Goal: Task Accomplishment & Management: Complete application form

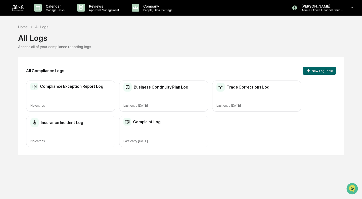
click at [304, 9] on p "Admin • Abich Financial Services" at bounding box center [320, 10] width 47 height 4
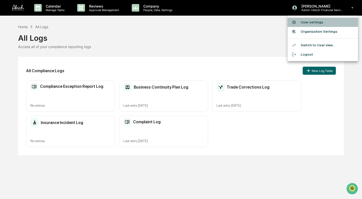
click at [307, 21] on li "User settings" at bounding box center [322, 22] width 70 height 9
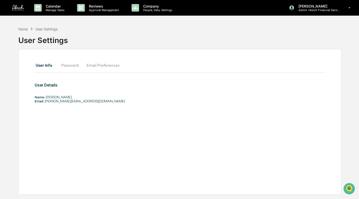
click at [100, 6] on p "Reviews" at bounding box center [103, 6] width 37 height 4
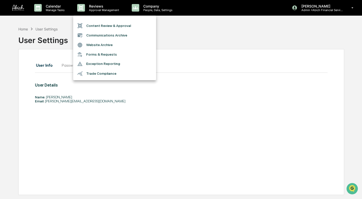
click at [99, 7] on div at bounding box center [181, 99] width 362 height 199
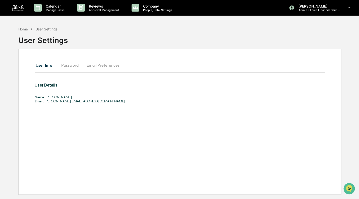
click at [86, 9] on p "Approval Management" at bounding box center [103, 10] width 37 height 4
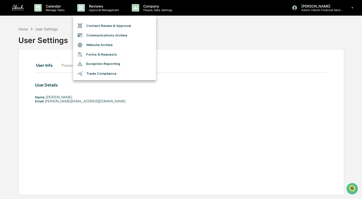
click at [214, 88] on div at bounding box center [181, 99] width 362 height 199
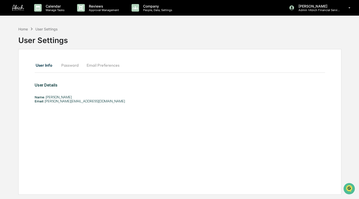
click at [23, 29] on div "Home" at bounding box center [23, 29] width 10 height 4
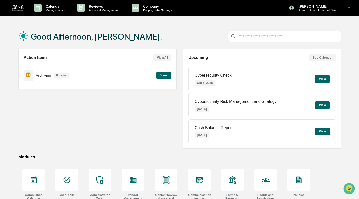
click at [338, 12] on div "[PERSON_NAME] Admin • Abich Financial Services" at bounding box center [321, 8] width 75 height 16
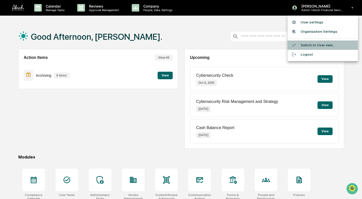
click at [325, 44] on li "Switch to User view..." at bounding box center [322, 44] width 70 height 9
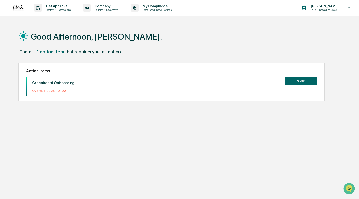
click at [60, 6] on p "Get Approval" at bounding box center [57, 6] width 31 height 4
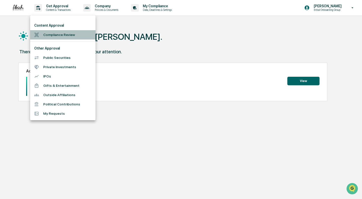
click at [57, 33] on li "Compliance Review" at bounding box center [62, 34] width 65 height 9
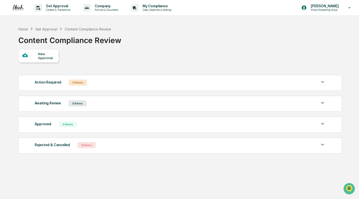
click at [26, 57] on icon at bounding box center [25, 56] width 6 height 4
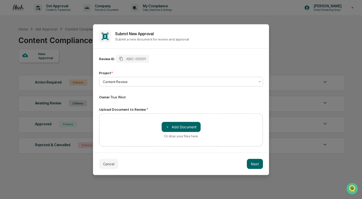
click at [203, 83] on div at bounding box center [179, 81] width 152 height 5
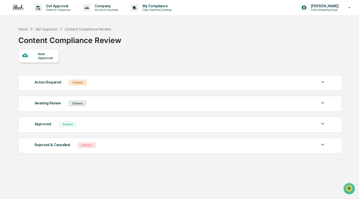
click at [158, 6] on p "My Compliance" at bounding box center [157, 6] width 36 height 4
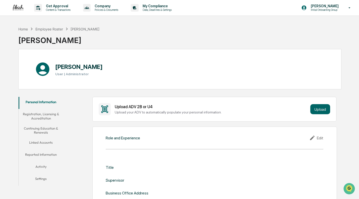
click at [89, 5] on icon at bounding box center [87, 8] width 8 height 8
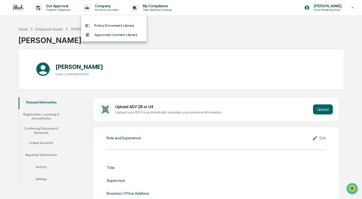
click at [63, 8] on div at bounding box center [181, 99] width 362 height 199
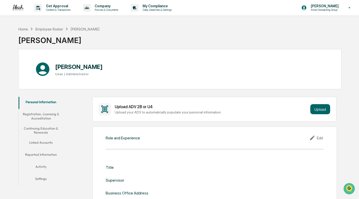
click at [61, 12] on div "Get Approval Content & Transactions" at bounding box center [54, 8] width 44 height 16
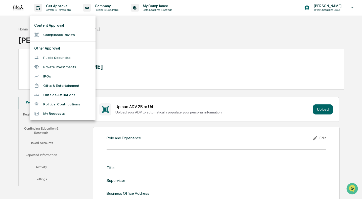
click at [41, 5] on div at bounding box center [181, 99] width 362 height 199
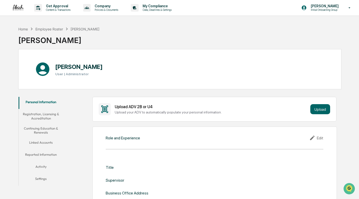
click at [24, 28] on div "Home" at bounding box center [23, 29] width 10 height 4
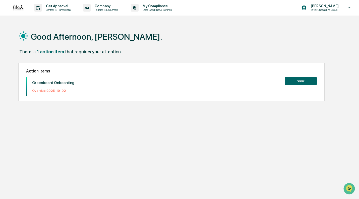
click at [327, 11] on p "Initial Onboarding Group" at bounding box center [324, 10] width 34 height 4
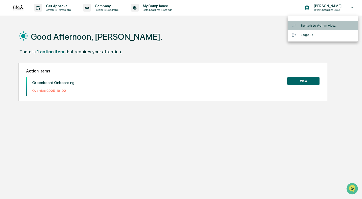
click at [319, 24] on li "Switch to Admin view..." at bounding box center [322, 25] width 70 height 9
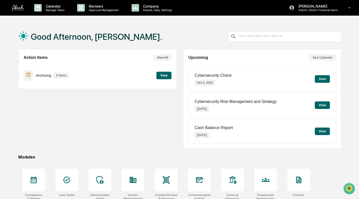
click at [50, 4] on p "Calendar" at bounding box center [54, 6] width 25 height 4
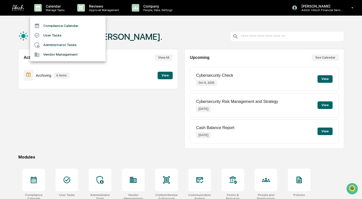
click at [51, 34] on li "User Tasks" at bounding box center [67, 35] width 75 height 10
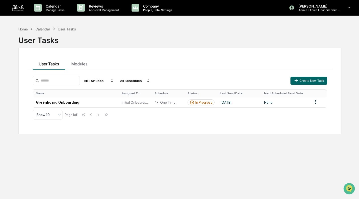
click at [22, 29] on div "Home" at bounding box center [23, 29] width 10 height 4
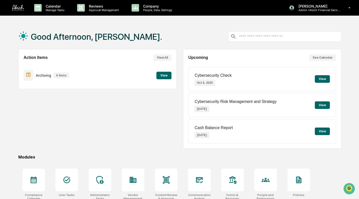
click at [86, 8] on p "Reviews" at bounding box center [103, 6] width 37 height 4
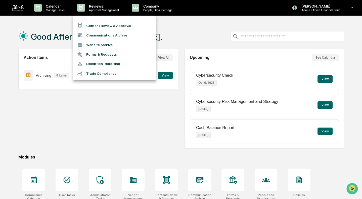
click at [96, 55] on li "Forms & Requests" at bounding box center [114, 54] width 83 height 9
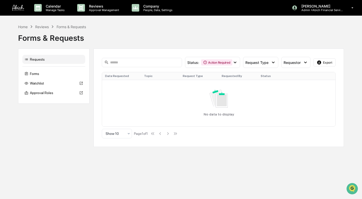
click at [98, 7] on p "Reviews" at bounding box center [103, 6] width 37 height 4
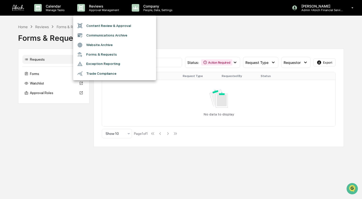
click at [117, 37] on li "Communications Archive" at bounding box center [114, 35] width 83 height 10
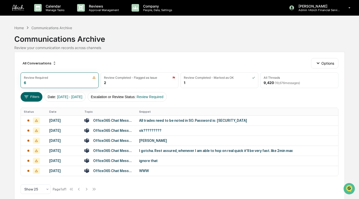
click at [97, 11] on p "Approval Management" at bounding box center [103, 10] width 37 height 4
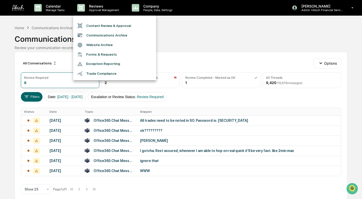
click at [99, 64] on li "Exception Reporting" at bounding box center [114, 64] width 83 height 10
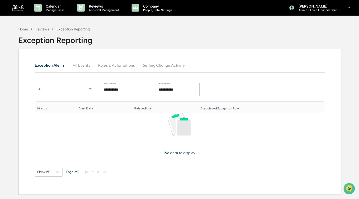
click at [148, 7] on p "Company" at bounding box center [157, 6] width 36 height 4
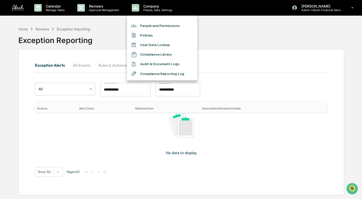
click at [38, 10] on div at bounding box center [181, 99] width 362 height 199
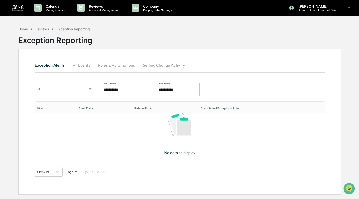
click at [23, 29] on div "Home" at bounding box center [23, 29] width 10 height 4
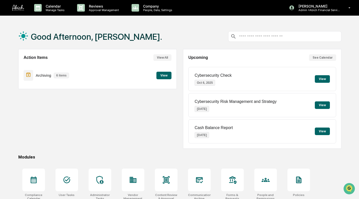
scroll to position [45, 0]
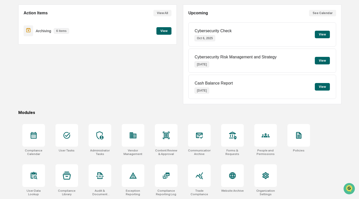
click at [68, 140] on div at bounding box center [67, 135] width 23 height 23
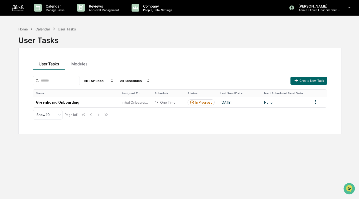
click at [313, 81] on button "Create New Task" at bounding box center [309, 81] width 37 height 8
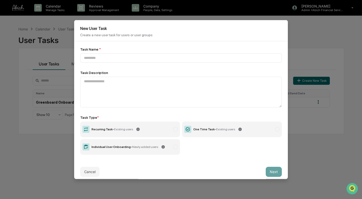
click at [238, 129] on icon at bounding box center [239, 128] width 3 height 3
click at [160, 50] on div "Task Name *" at bounding box center [180, 49] width 201 height 4
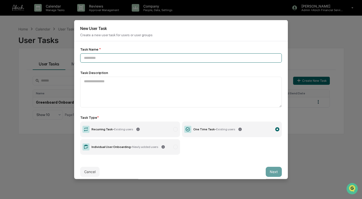
click at [159, 55] on input at bounding box center [180, 57] width 201 height 9
click at [129, 57] on input at bounding box center [180, 57] width 201 height 9
type input "**"
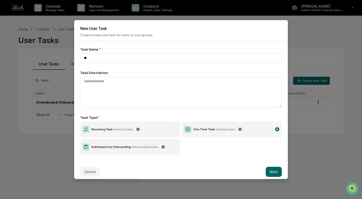
click at [82, 169] on button "Cancel" at bounding box center [89, 171] width 19 height 10
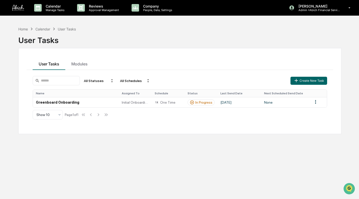
click at [311, 79] on button "Create New Task" at bounding box center [309, 81] width 37 height 8
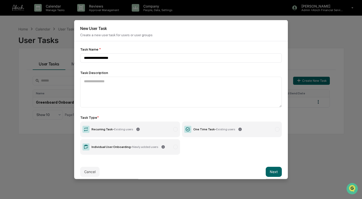
type input "**********"
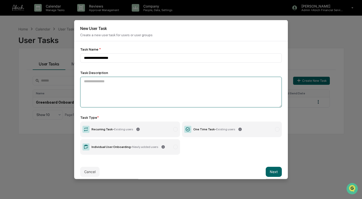
click at [156, 89] on textarea at bounding box center [180, 91] width 201 height 31
click at [122, 89] on textarea at bounding box center [180, 91] width 201 height 31
paste textarea "**********"
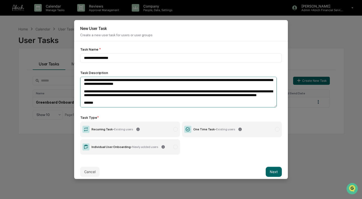
scroll to position [0, 0]
type textarea "**********"
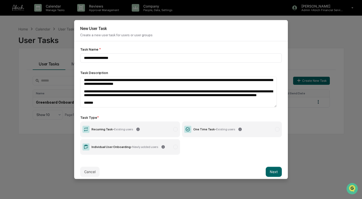
click at [274, 172] on button "Next" at bounding box center [274, 171] width 16 height 10
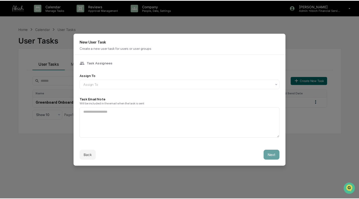
scroll to position [0, 0]
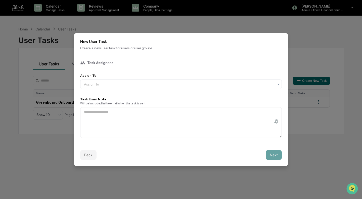
click at [94, 152] on button "Back" at bounding box center [88, 155] width 16 height 10
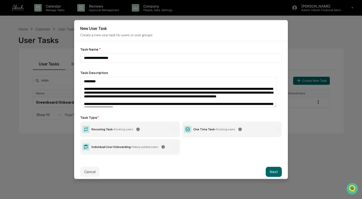
click at [275, 129] on label "One Time Task - Existing users" at bounding box center [232, 129] width 100 height 16
click at [272, 172] on button "Next" at bounding box center [274, 171] width 16 height 10
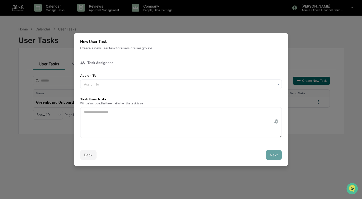
click at [102, 85] on div "Assign To" at bounding box center [178, 84] width 195 height 7
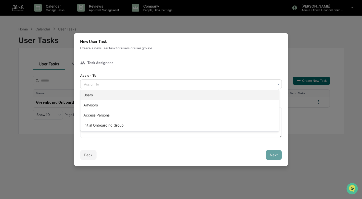
click at [103, 94] on div "Users" at bounding box center [179, 95] width 198 height 10
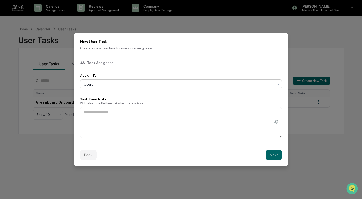
click at [104, 83] on div at bounding box center [179, 84] width 190 height 5
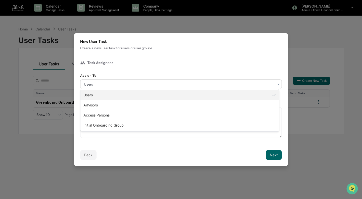
click at [87, 153] on button "Back" at bounding box center [88, 155] width 16 height 10
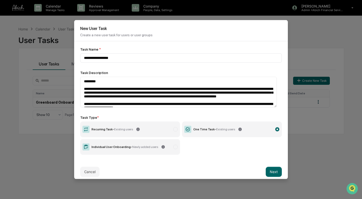
click at [100, 169] on div "Cancel Next" at bounding box center [181, 171] width 214 height 22
click at [88, 175] on button "Cancel" at bounding box center [89, 171] width 19 height 10
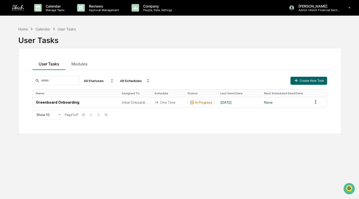
click at [153, 9] on p "People, Data, Settings" at bounding box center [157, 10] width 36 height 4
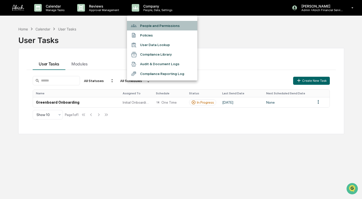
click at [161, 27] on li "People and Permissions" at bounding box center [162, 26] width 70 height 10
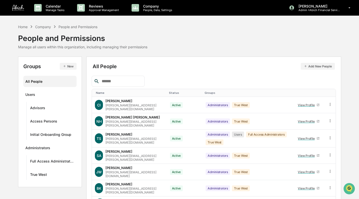
click at [70, 65] on button "New" at bounding box center [68, 66] width 17 height 7
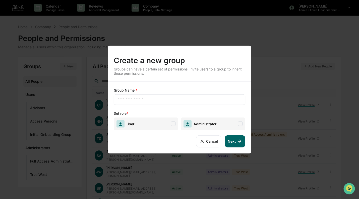
click at [140, 98] on input "text" at bounding box center [180, 99] width 124 height 5
type input "*********"
click at [173, 123] on span at bounding box center [173, 123] width 5 height 5
click at [242, 125] on span at bounding box center [240, 123] width 5 height 5
click at [237, 140] on icon at bounding box center [240, 141] width 6 height 6
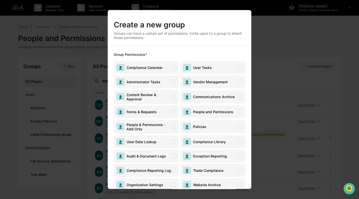
click at [172, 68] on span at bounding box center [174, 67] width 5 height 5
click at [239, 68] on span at bounding box center [240, 67] width 5 height 5
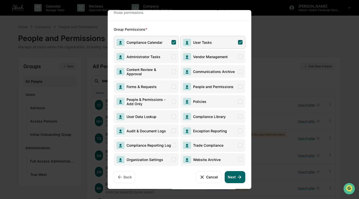
click at [172, 55] on span at bounding box center [174, 56] width 5 height 5
click at [238, 54] on span at bounding box center [240, 56] width 5 height 5
click at [239, 72] on span at bounding box center [240, 71] width 5 height 5
click at [172, 69] on span at bounding box center [174, 71] width 5 height 5
click at [175, 85] on span "Forms & Requests" at bounding box center [146, 86] width 65 height 13
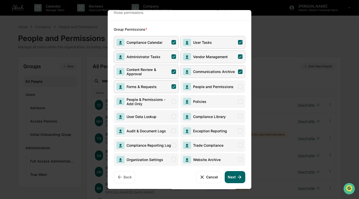
click at [240, 86] on span at bounding box center [240, 86] width 5 height 5
click at [238, 97] on span "Policies" at bounding box center [212, 101] width 65 height 13
click at [172, 100] on span at bounding box center [174, 101] width 4 height 5
click at [173, 117] on span at bounding box center [174, 116] width 5 height 5
click at [239, 116] on span at bounding box center [240, 116] width 5 height 5
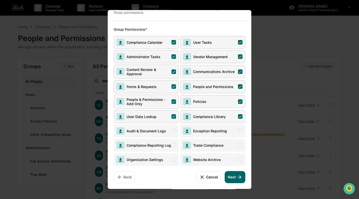
click at [238, 129] on span at bounding box center [240, 130] width 5 height 5
click at [174, 131] on span at bounding box center [174, 130] width 5 height 5
click at [173, 142] on span "Compliance Reporting Log" at bounding box center [146, 145] width 65 height 13
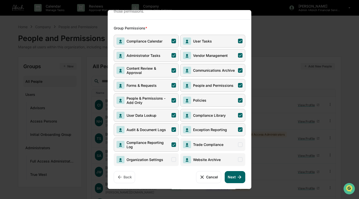
click at [238, 142] on span at bounding box center [240, 144] width 5 height 5
click at [240, 160] on span at bounding box center [240, 159] width 5 height 5
click at [175, 157] on span "Organization Settings" at bounding box center [146, 159] width 65 height 13
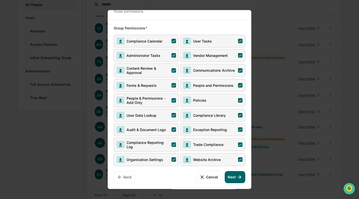
click at [229, 178] on button "Next" at bounding box center [235, 177] width 21 height 12
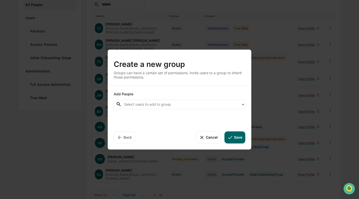
scroll to position [0, 0]
click at [171, 106] on div at bounding box center [181, 104] width 115 height 6
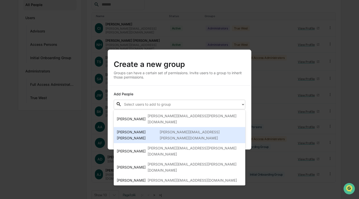
click at [167, 129] on div "nancy.harry@truewest-consulting.com" at bounding box center [201, 135] width 83 height 12
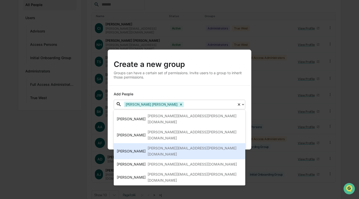
click at [163, 143] on div "Sigrid Alegria Sigrid.alegria@truewest-consulting.com" at bounding box center [180, 151] width 132 height 16
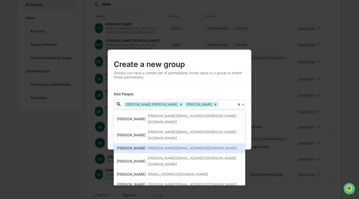
click at [154, 145] on div "jeb@truewest-consulting.com" at bounding box center [192, 148] width 89 height 6
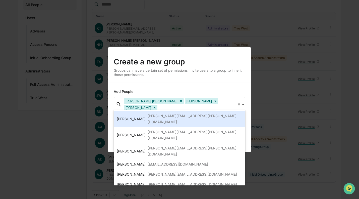
click at [204, 82] on div "Create a new group Groups can have a certain set of permissions. Invite users t…" at bounding box center [180, 65] width 144 height 36
click at [243, 106] on icon at bounding box center [243, 104] width 4 height 4
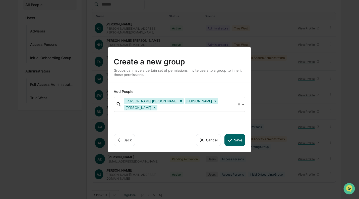
click at [237, 136] on button "Save" at bounding box center [235, 140] width 21 height 12
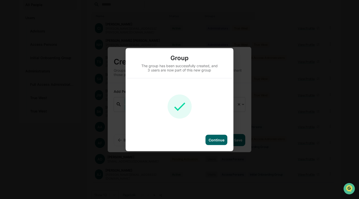
click at [214, 137] on div "Continue" at bounding box center [217, 139] width 22 height 10
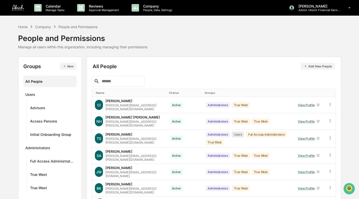
click at [20, 25] on div "Home" at bounding box center [23, 27] width 10 height 4
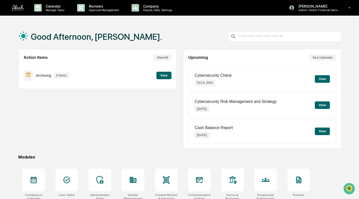
click at [70, 183] on icon at bounding box center [67, 180] width 8 height 8
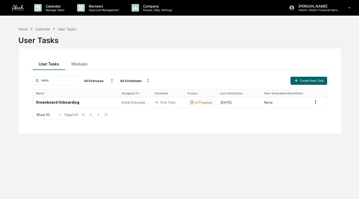
click at [304, 77] on button "Create New Task" at bounding box center [309, 81] width 37 height 8
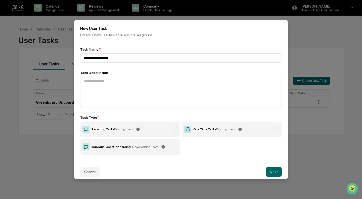
type input "**********"
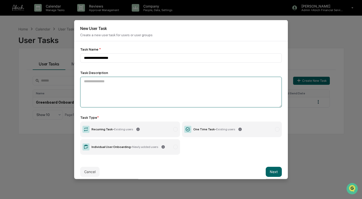
click at [146, 95] on textarea at bounding box center [180, 91] width 201 height 31
paste textarea "**********"
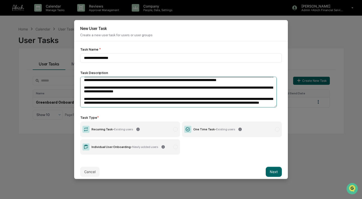
scroll to position [36, 0]
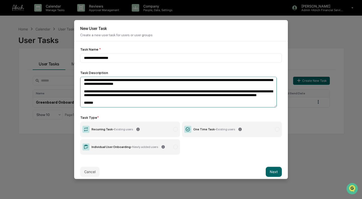
type textarea "**********"
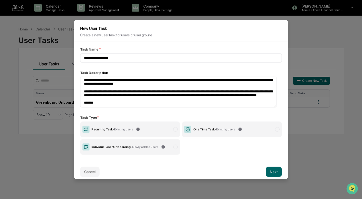
click at [275, 129] on div at bounding box center [277, 129] width 5 height 5
click at [271, 170] on button "Next" at bounding box center [274, 171] width 16 height 10
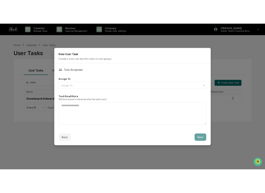
scroll to position [0, 0]
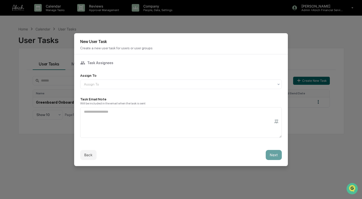
click at [140, 83] on div at bounding box center [179, 84] width 190 height 5
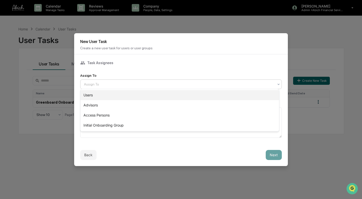
click at [124, 92] on div "Users" at bounding box center [179, 95] width 198 height 10
click at [129, 82] on div at bounding box center [179, 84] width 190 height 5
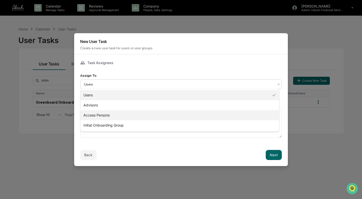
click at [119, 114] on div "Access Persons" at bounding box center [179, 115] width 198 height 10
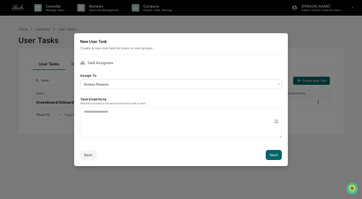
click at [127, 83] on div at bounding box center [179, 84] width 190 height 5
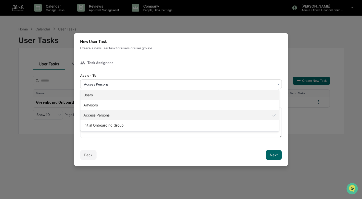
click at [128, 95] on div "Users" at bounding box center [179, 95] width 198 height 10
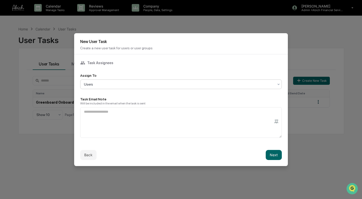
click at [92, 153] on button "Back" at bounding box center [88, 155] width 16 height 10
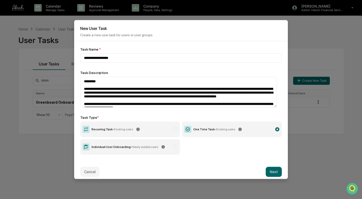
click at [90, 170] on button "Cancel" at bounding box center [89, 171] width 19 height 10
